Goal: Transaction & Acquisition: Purchase product/service

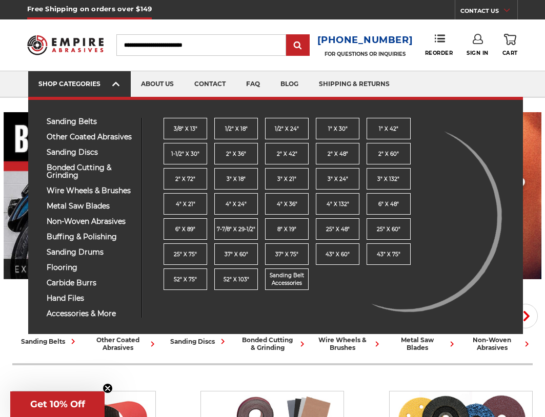
click at [105, 80] on div "SHOP CATEGORIES" at bounding box center [79, 84] width 82 height 8
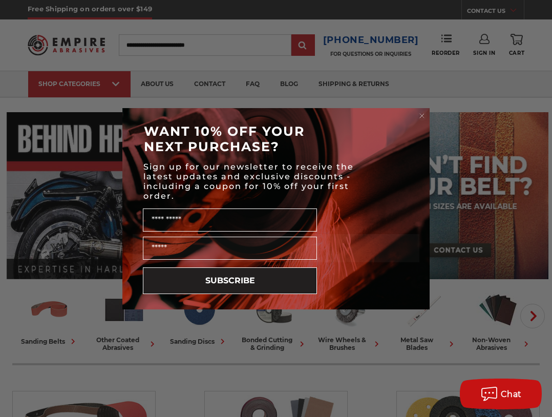
click at [420, 112] on circle "Close dialog" at bounding box center [423, 116] width 10 height 10
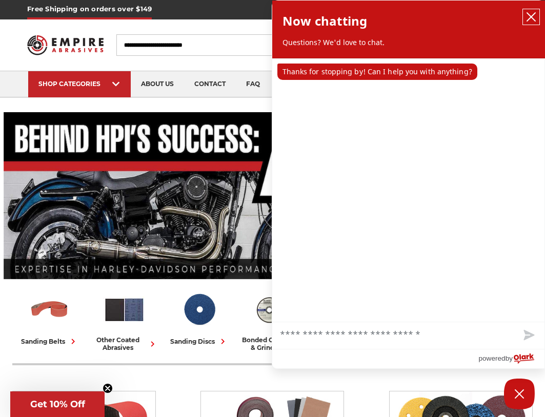
click at [534, 20] on icon "close chatbox" at bounding box center [531, 17] width 8 height 8
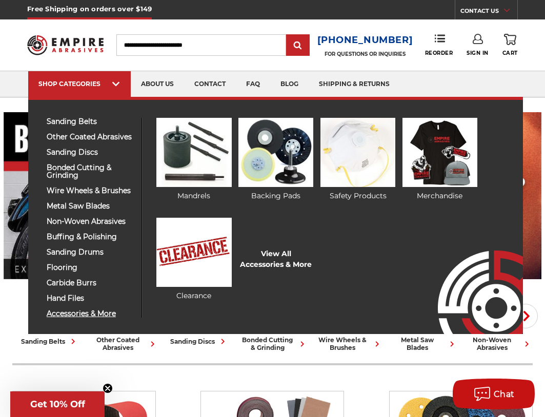
click at [102, 313] on span "accessories & more" at bounding box center [90, 314] width 87 height 8
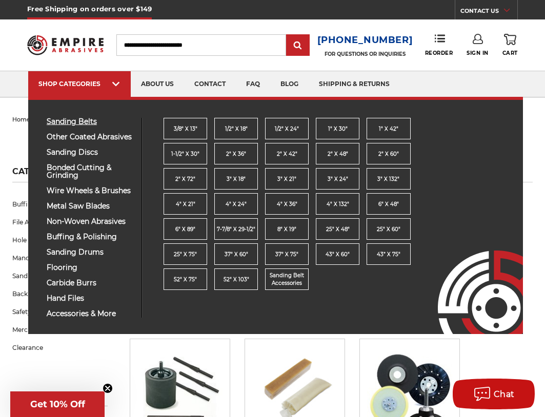
click at [79, 121] on span "sanding belts" at bounding box center [90, 122] width 87 height 8
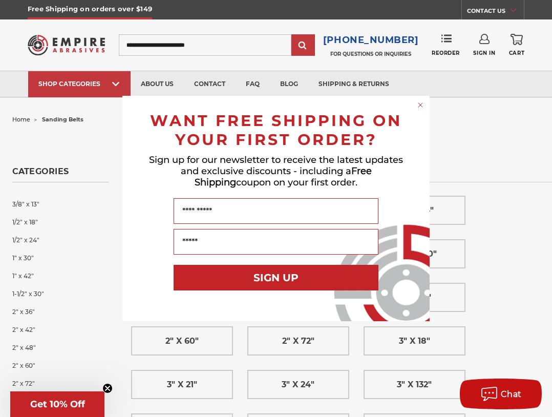
click at [422, 106] on icon "Close dialog" at bounding box center [421, 105] width 4 height 4
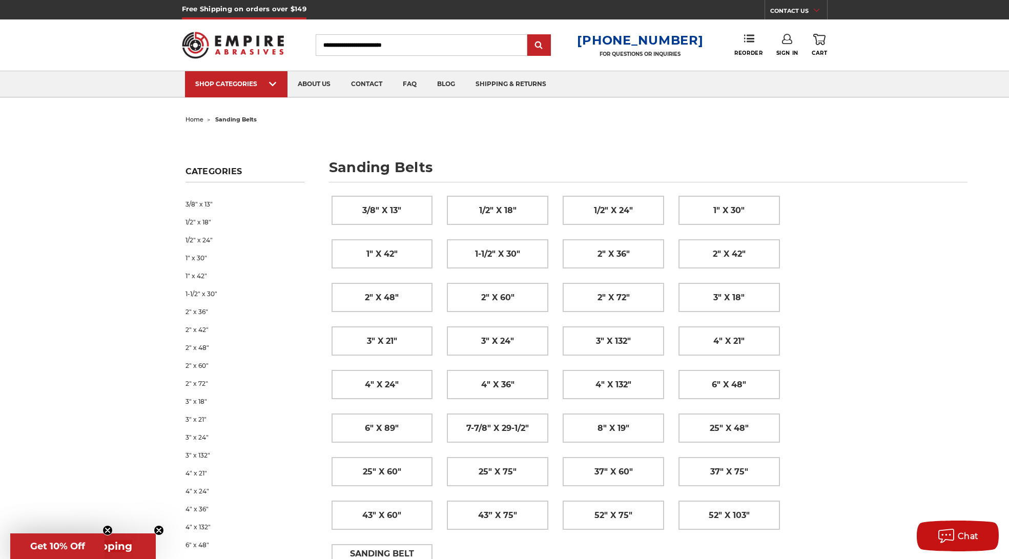
click at [116, 409] on span "Get Free Shipping" at bounding box center [83, 546] width 98 height 12
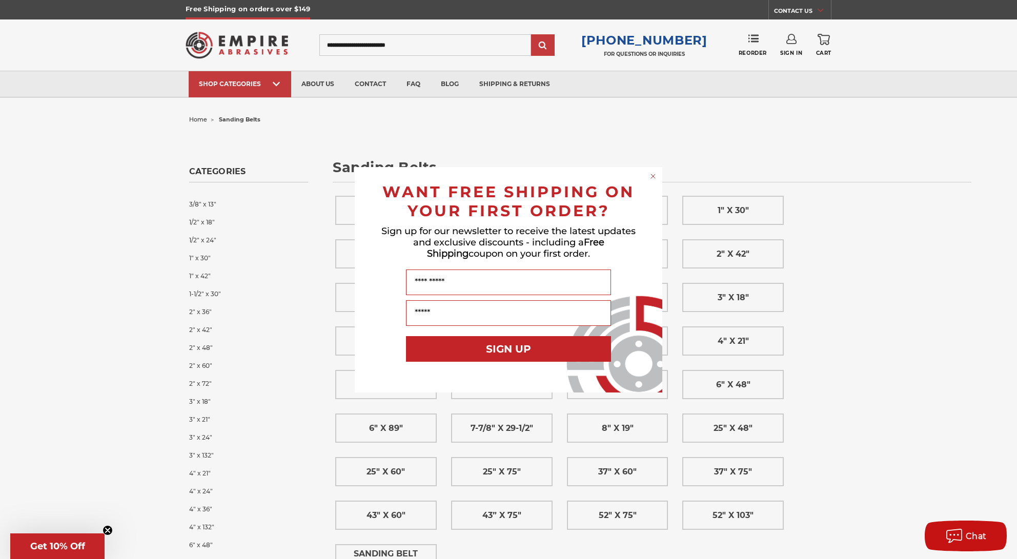
click at [62, 409] on span "Get 10% Off" at bounding box center [57, 546] width 55 height 11
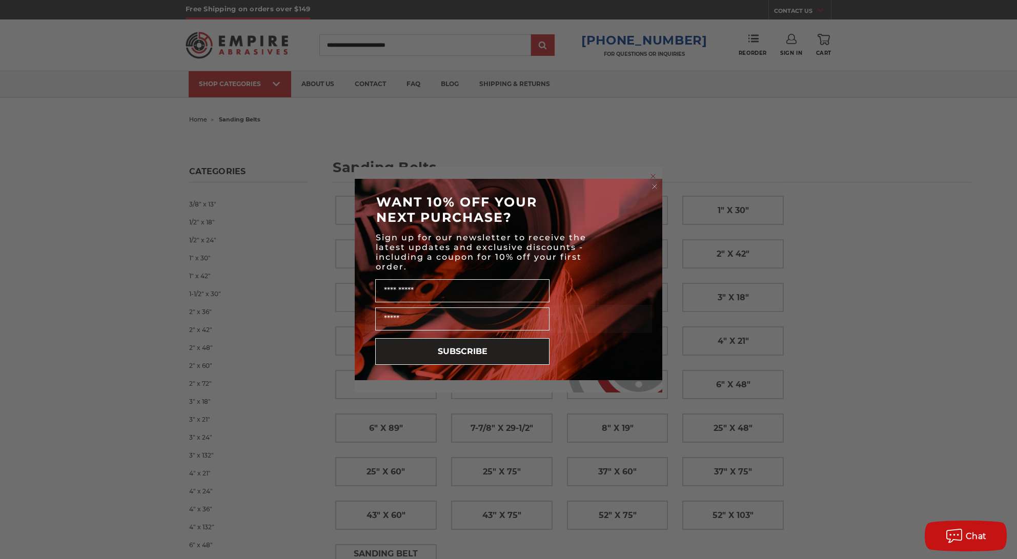
click at [544, 187] on circle "Close dialog" at bounding box center [655, 187] width 10 height 10
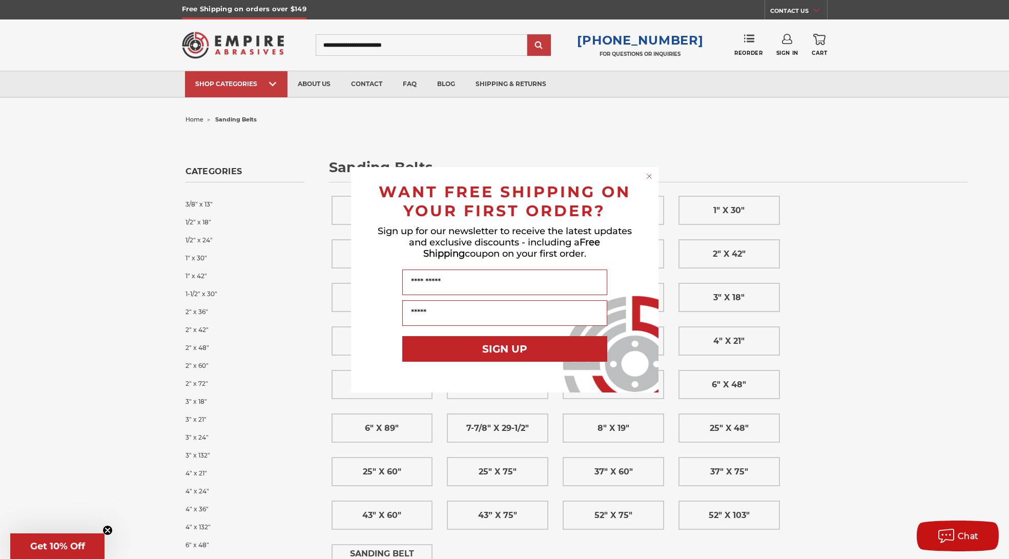
click at [544, 171] on circle "Close dialog" at bounding box center [649, 176] width 10 height 10
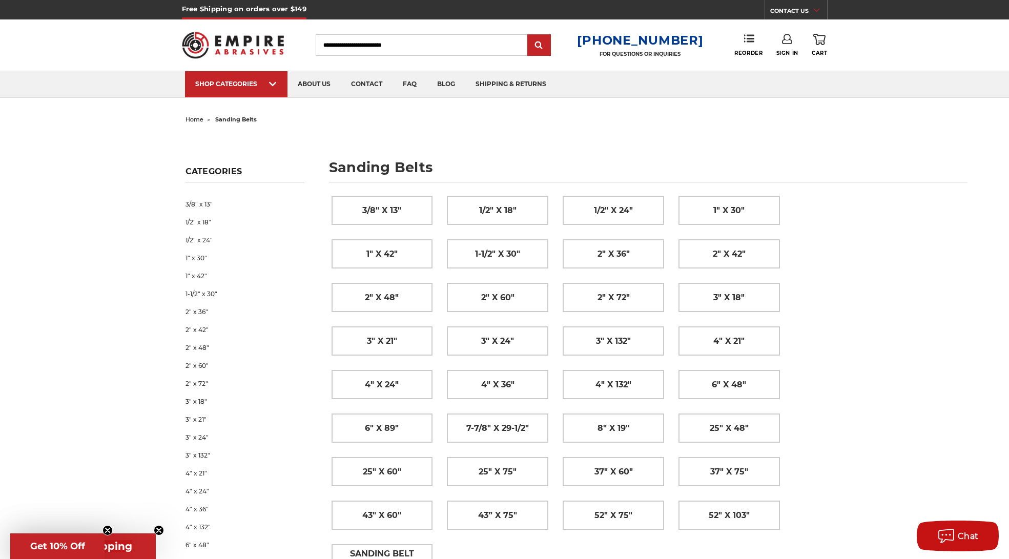
click at [115, 409] on span "Get Free Shipping" at bounding box center [83, 546] width 98 height 12
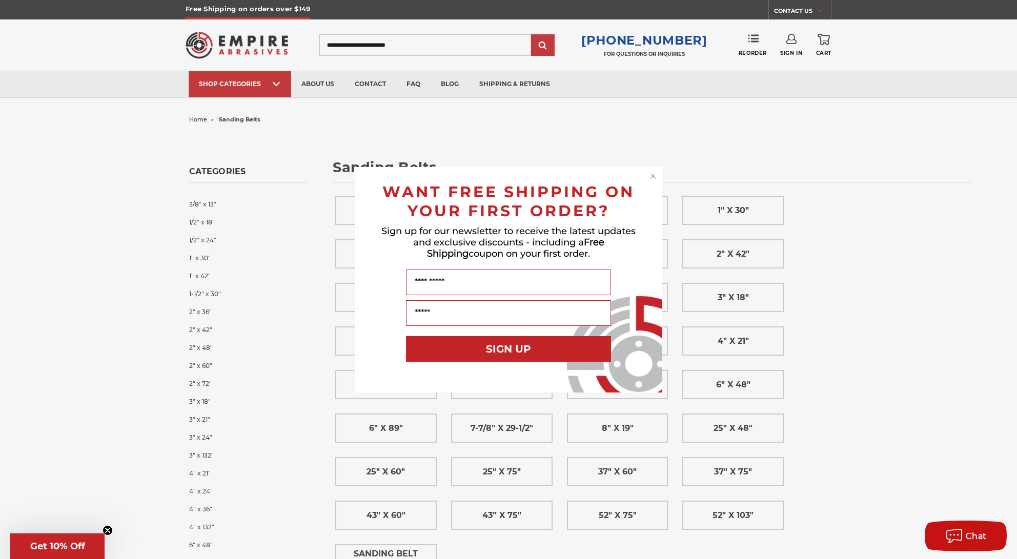
click at [544, 176] on circle "Close dialog" at bounding box center [653, 176] width 10 height 10
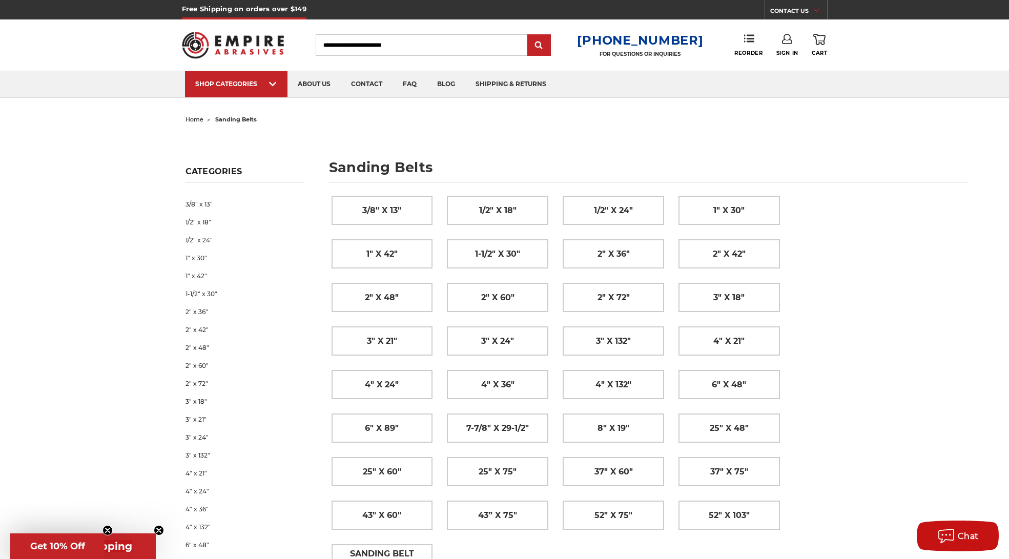
click at [71, 409] on span "Get 10% Off" at bounding box center [57, 546] width 55 height 11
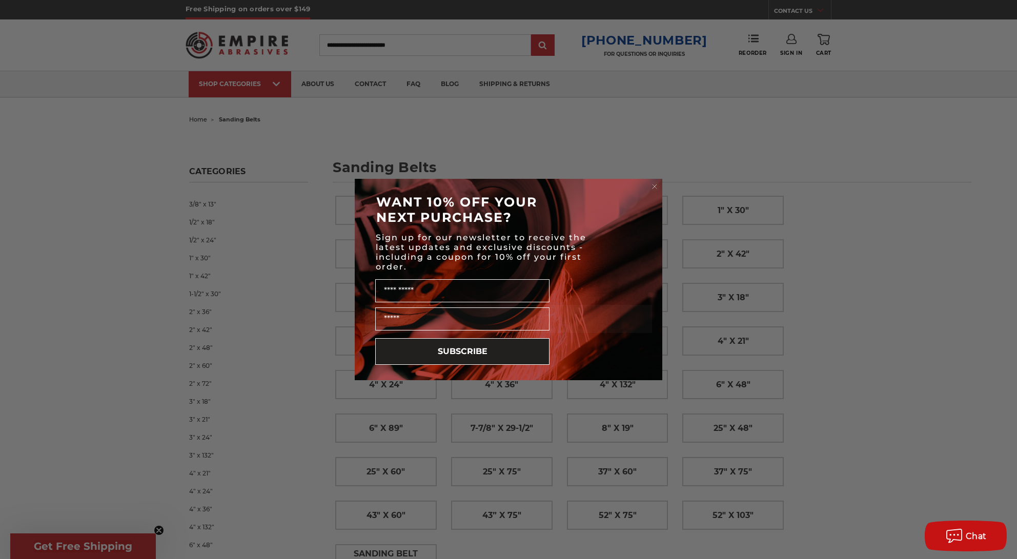
click at [544, 189] on circle "Close dialog" at bounding box center [655, 187] width 10 height 10
